Goal: Task Accomplishment & Management: Manage account settings

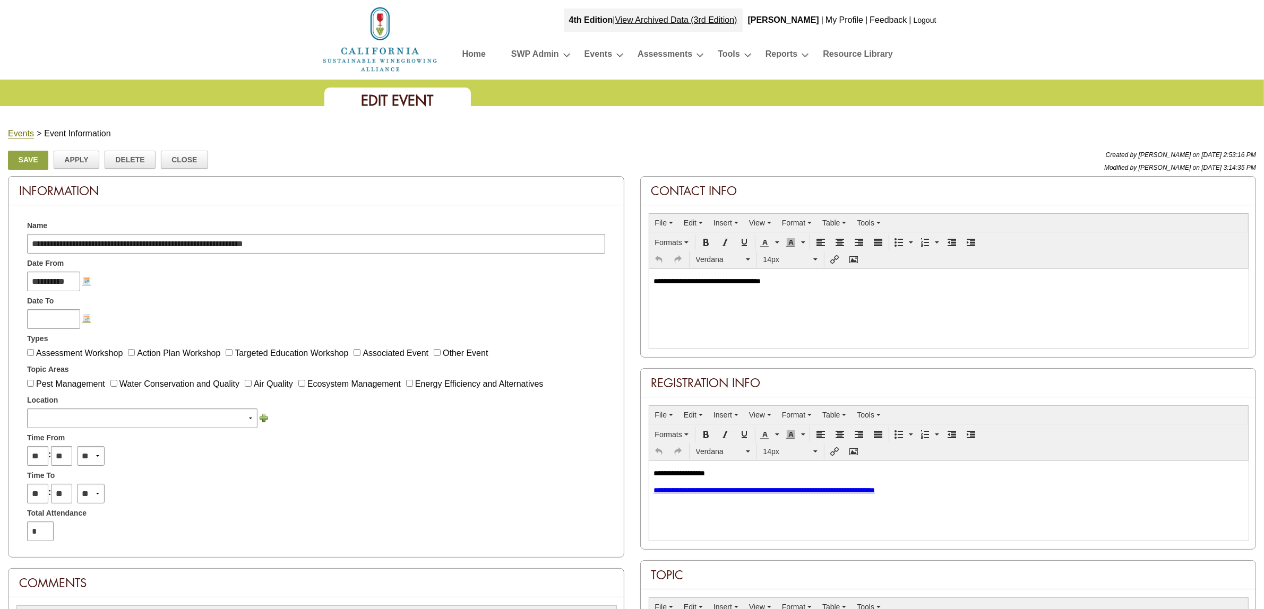
click at [473, 50] on link "Home" at bounding box center [473, 56] width 23 height 19
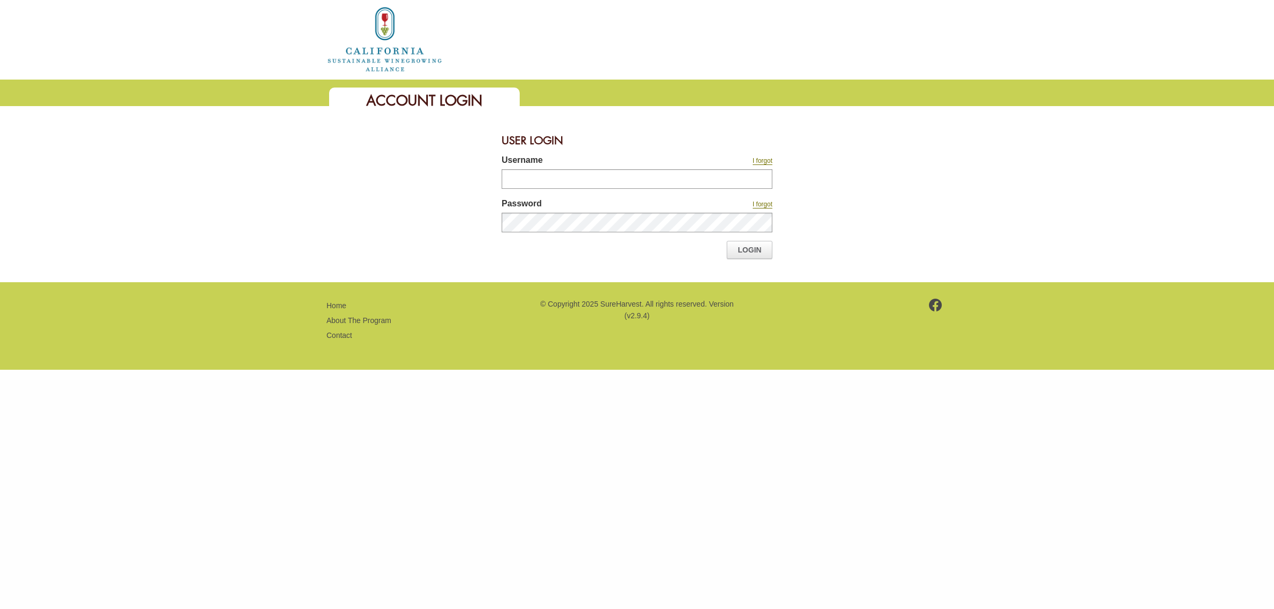
type input "*******"
click at [752, 250] on link "Login" at bounding box center [750, 250] width 46 height 18
